Goal: Navigation & Orientation: Find specific page/section

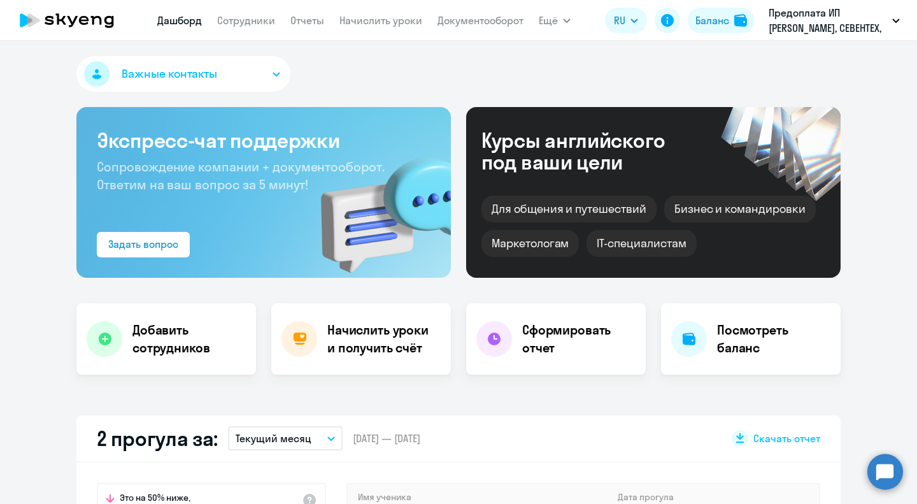
select select "30"
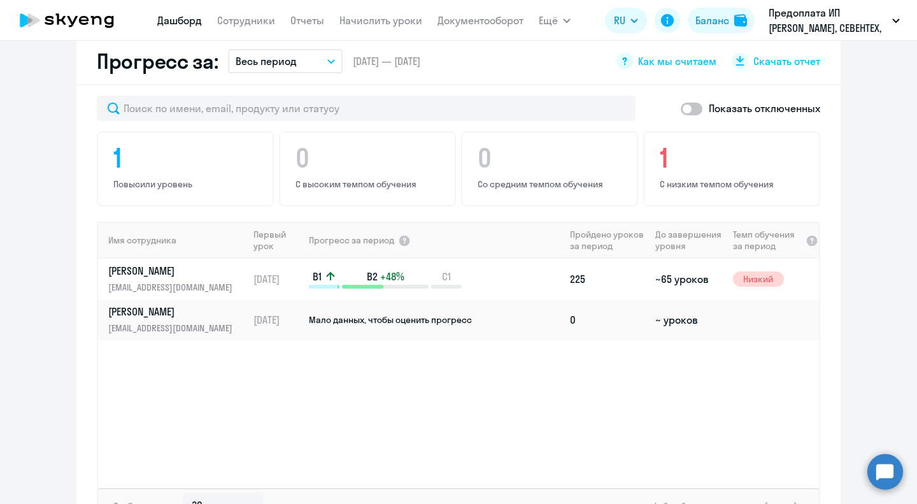
scroll to position [685, 0]
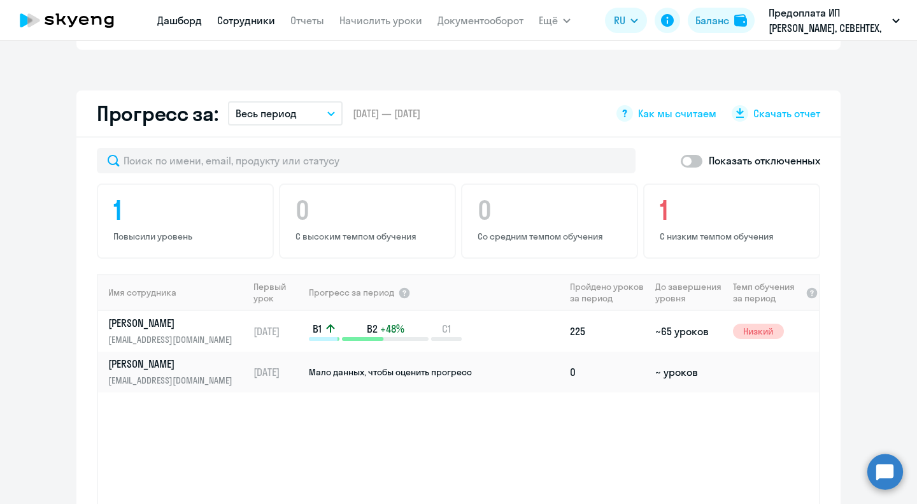
click at [262, 24] on link "Сотрудники" at bounding box center [246, 20] width 58 height 13
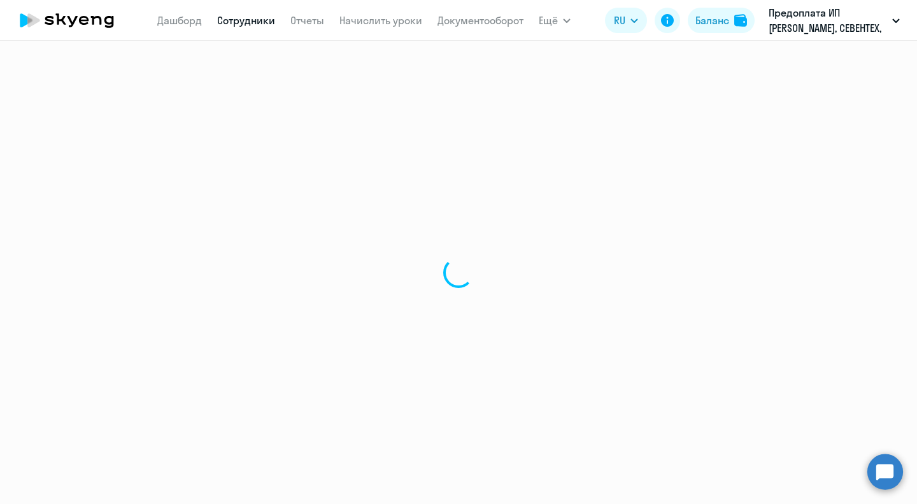
select select "30"
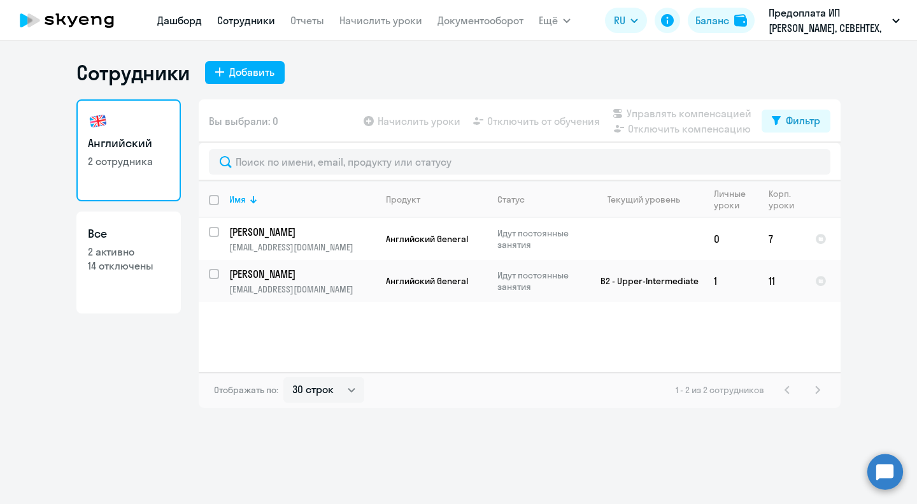
click at [194, 17] on link "Дашборд" at bounding box center [179, 20] width 45 height 13
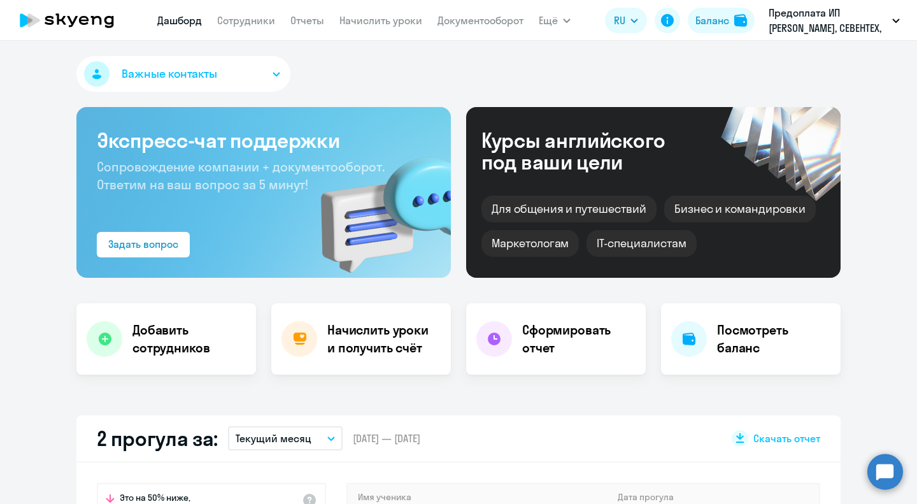
select select "30"
